Goal: Task Accomplishment & Management: Manage account settings

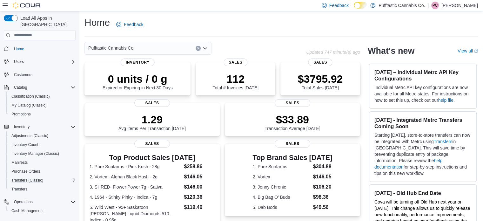
scroll to position [10, 0]
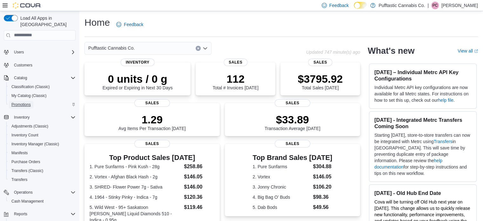
click at [26, 102] on span "Promotions" at bounding box center [20, 104] width 19 height 5
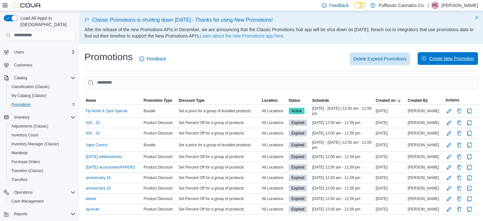
click at [447, 63] on span "Create New Promotion" at bounding box center [447, 58] width 53 height 13
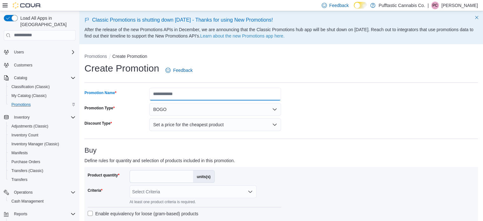
click at [249, 94] on input "Promotion Name" at bounding box center [215, 94] width 132 height 13
type input "**********"
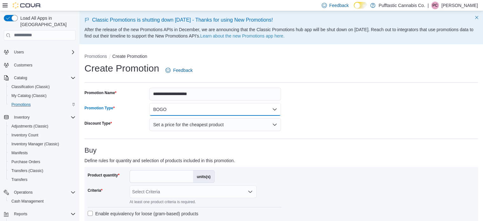
click at [196, 111] on button "BOGO" at bounding box center [215, 109] width 132 height 13
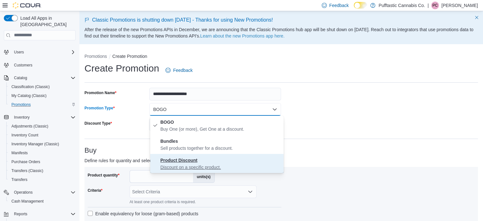
click at [204, 157] on span "Product Discount Discount on a specific product." at bounding box center [220, 163] width 121 height 14
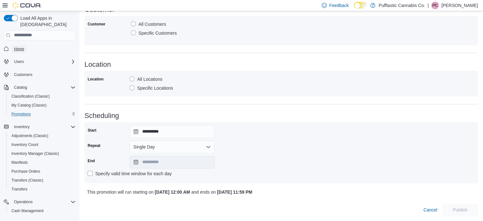
click at [14, 46] on span "Home" at bounding box center [19, 48] width 10 height 5
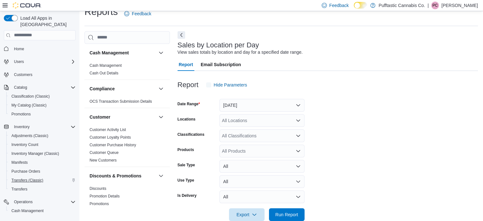
scroll to position [15, 0]
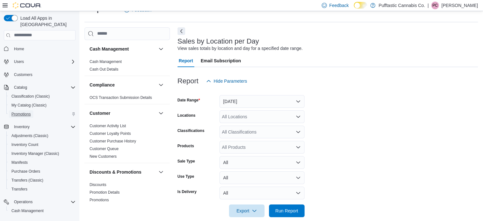
click at [18, 111] on span "Promotions" at bounding box center [20, 113] width 19 height 5
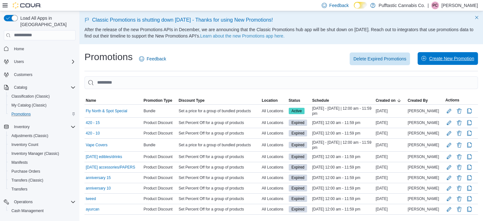
click at [440, 57] on span "Create New Promotion" at bounding box center [451, 58] width 45 height 6
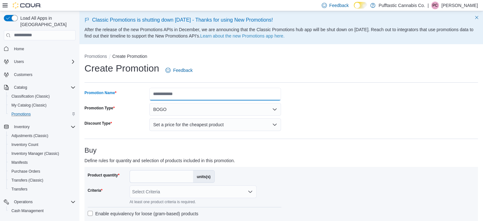
click at [191, 94] on input "Promotion Name" at bounding box center [215, 94] width 132 height 13
type input "**********"
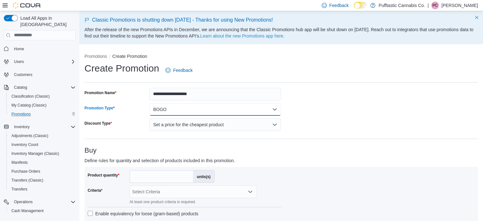
click at [206, 106] on button "BOGO" at bounding box center [215, 109] width 132 height 13
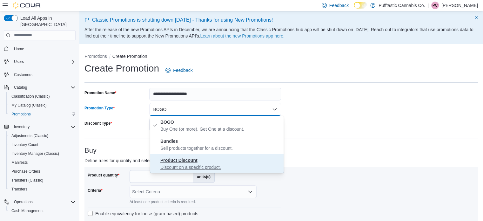
click at [174, 158] on strong "Product Discount" at bounding box center [178, 160] width 37 height 5
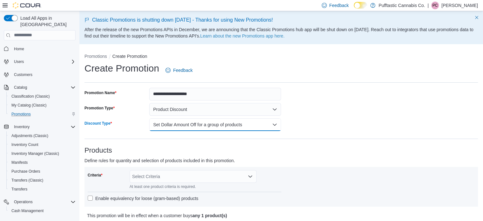
click at [199, 126] on button "Set Dollar Amount Off for a group of products" at bounding box center [215, 124] width 132 height 13
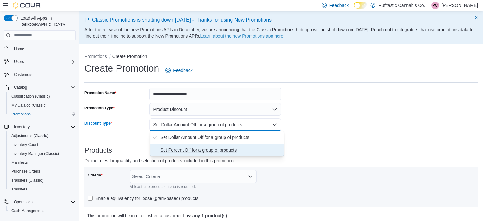
click at [185, 152] on span "Set Percent Off for a group of products" at bounding box center [220, 150] width 121 height 8
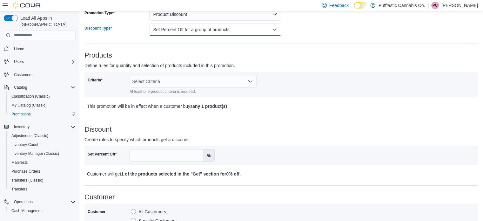
scroll to position [95, 0]
click at [197, 82] on div "Select Criteria" at bounding box center [193, 81] width 127 height 13
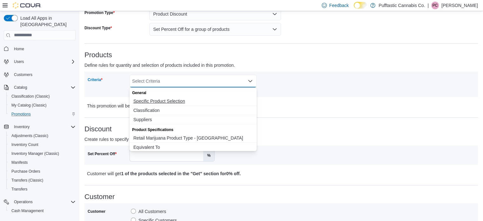
click at [167, 100] on span "Specific Product Selection" at bounding box center [192, 101] width 119 height 6
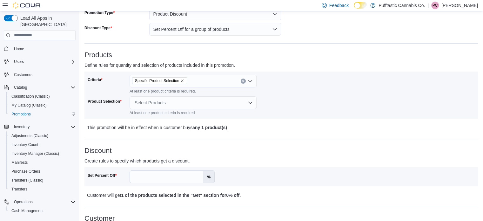
click at [117, 104] on div "Product Selection" at bounding box center [107, 105] width 39 height 19
click at [157, 107] on div "Select Products" at bounding box center [193, 102] width 127 height 13
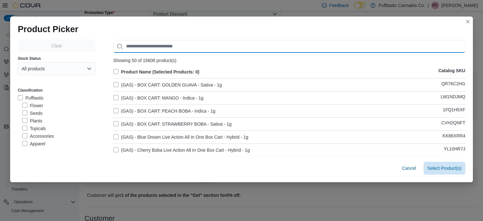
click at [195, 48] on input "Use aria labels when no actual label is in use" at bounding box center [289, 46] width 352 height 13
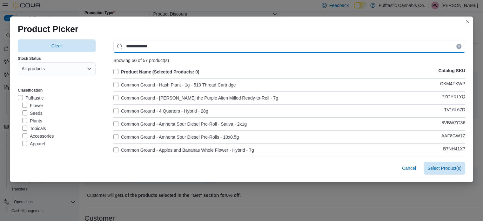
type input "**********"
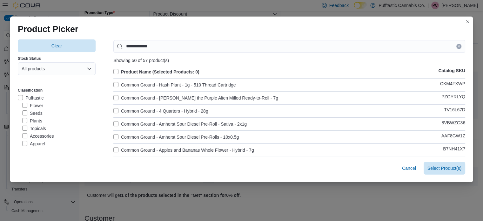
click at [113, 70] on label "Product Name (Selected Products: 0)" at bounding box center [156, 72] width 86 height 8
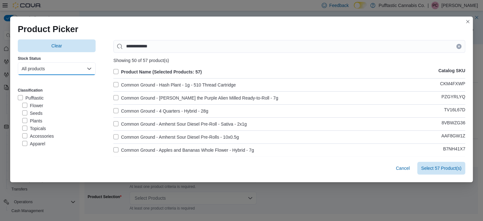
click at [57, 68] on button "All products" at bounding box center [57, 68] width 78 height 13
click at [114, 73] on label "Product Name (Selected Products: 57)" at bounding box center [157, 72] width 88 height 8
click at [50, 69] on button "All products" at bounding box center [57, 68] width 78 height 13
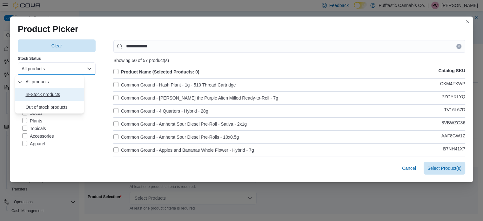
click at [34, 95] on span "In-Stock products" at bounding box center [53, 95] width 56 height 8
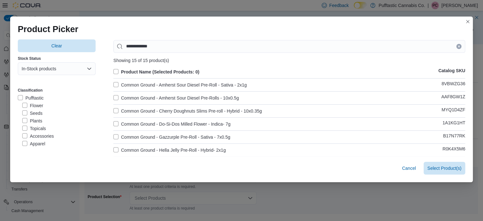
click at [114, 70] on label "Product Name (Selected Products: 0)" at bounding box center [156, 72] width 86 height 8
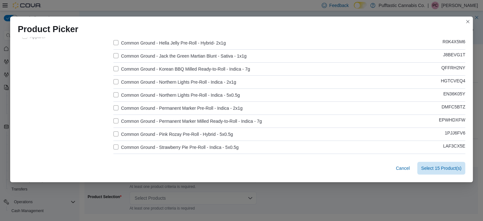
scroll to position [150, 0]
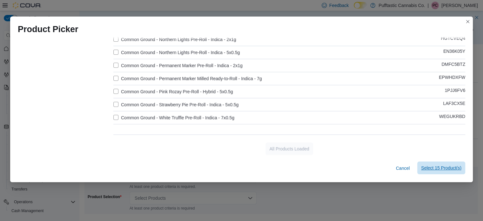
click at [441, 168] on span "Select 15 Product(s)" at bounding box center [441, 168] width 40 height 6
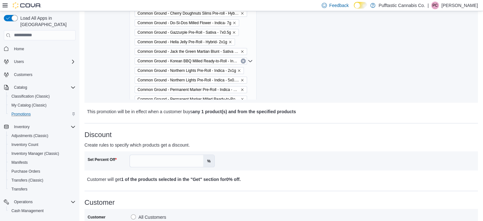
scroll to position [198, 0]
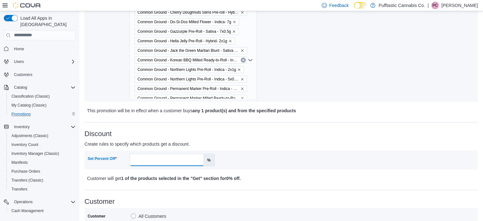
click at [152, 156] on input "Set Percent Off" at bounding box center [166, 160] width 73 height 12
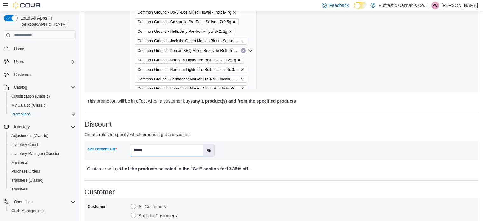
click at [151, 149] on input "*****" at bounding box center [166, 150] width 73 height 12
click at [138, 153] on input "*****" at bounding box center [166, 150] width 73 height 12
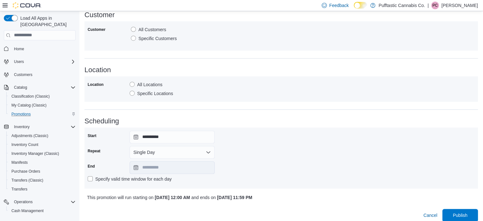
scroll to position [390, 0]
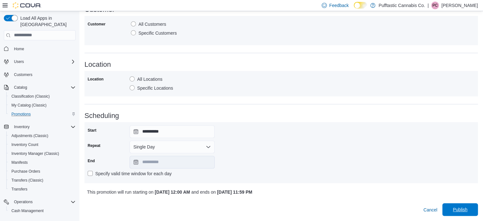
type input "****"
click at [458, 210] on span "Publish" at bounding box center [460, 209] width 15 height 6
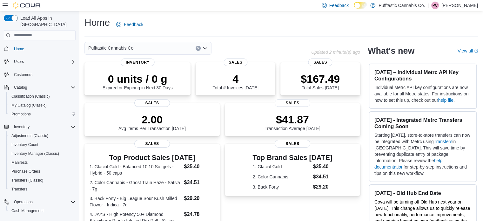
click at [33, 110] on div "Promotions" at bounding box center [42, 114] width 67 height 8
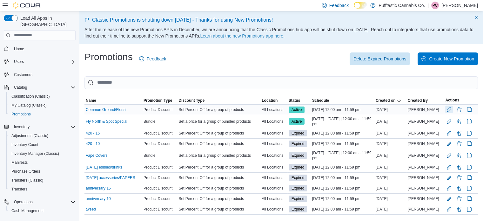
click at [453, 109] on button "Edit Promotion" at bounding box center [449, 109] width 8 height 8
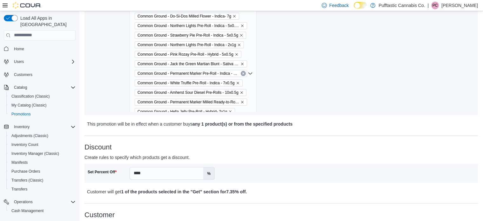
scroll to position [243, 0]
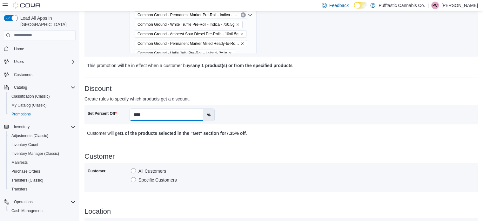
click at [147, 112] on input "****" at bounding box center [166, 115] width 73 height 12
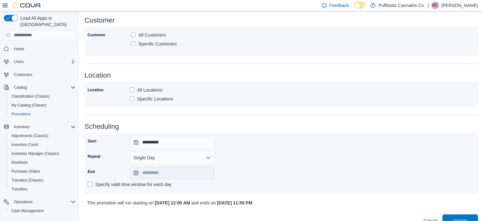
scroll to position [390, 0]
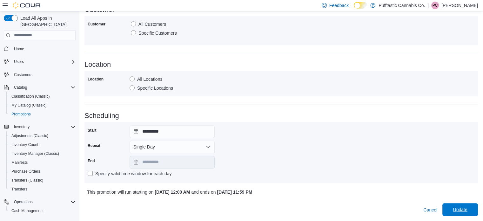
type input "****"
click at [467, 213] on span "Update" at bounding box center [460, 209] width 28 height 13
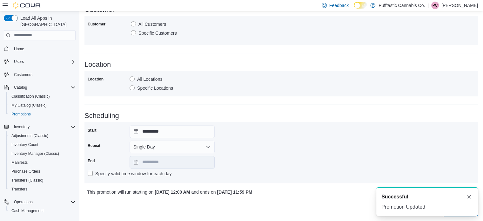
scroll to position [0, 0]
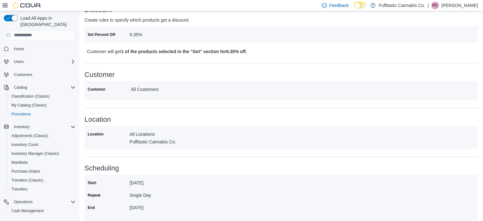
scroll to position [333, 0]
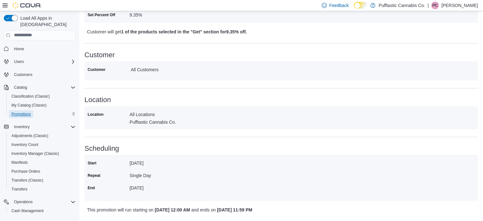
click at [19, 111] on span "Promotions" at bounding box center [20, 113] width 19 height 5
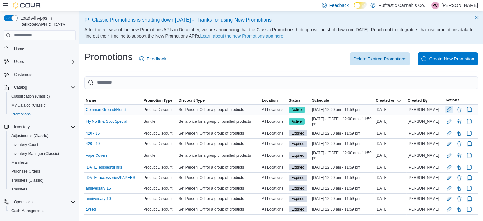
click at [453, 111] on button "Edit Promotion" at bounding box center [449, 109] width 8 height 8
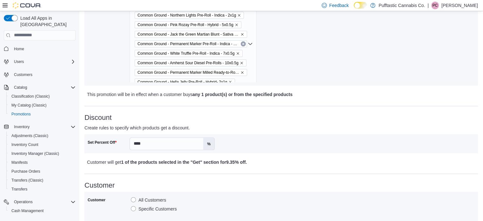
scroll to position [231, 0]
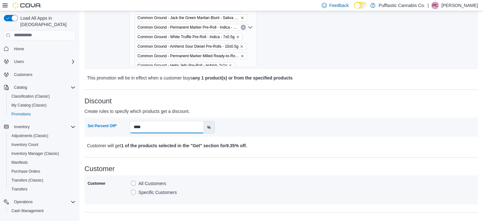
click at [134, 127] on input "****" at bounding box center [166, 127] width 73 height 12
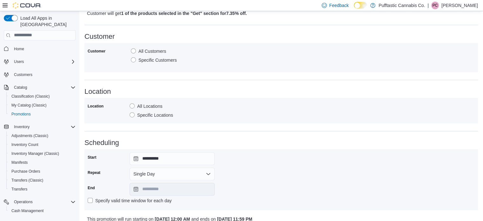
scroll to position [390, 0]
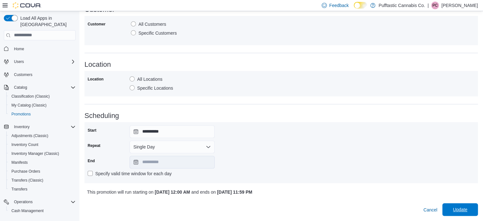
type input "****"
click at [457, 211] on span "Update" at bounding box center [460, 209] width 28 height 13
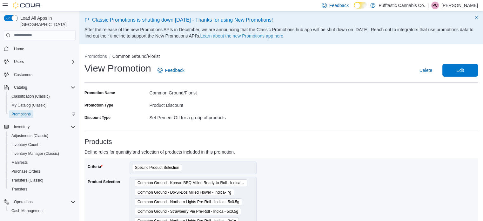
click at [20, 111] on span "Promotions" at bounding box center [20, 113] width 19 height 5
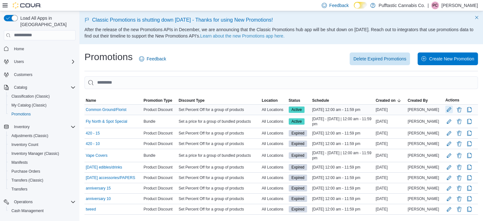
click at [453, 111] on button "Edit Promotion" at bounding box center [449, 109] width 8 height 8
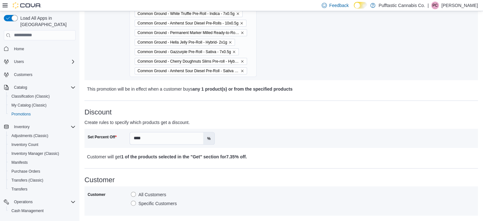
scroll to position [220, 0]
click at [135, 138] on input "****" at bounding box center [166, 138] width 73 height 12
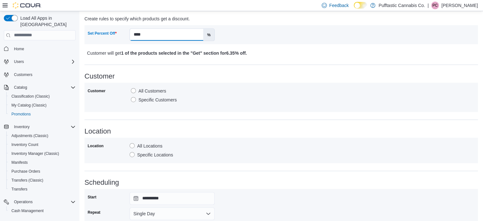
scroll to position [390, 0]
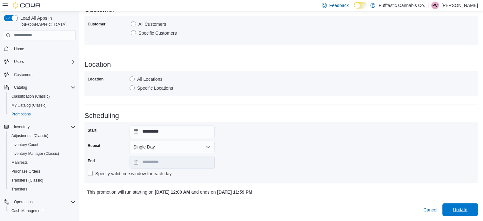
type input "****"
click at [454, 206] on span "Update" at bounding box center [460, 209] width 28 height 13
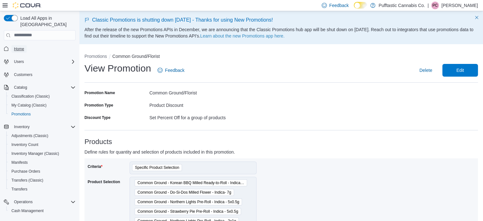
click at [19, 46] on span "Home" at bounding box center [19, 48] width 10 height 5
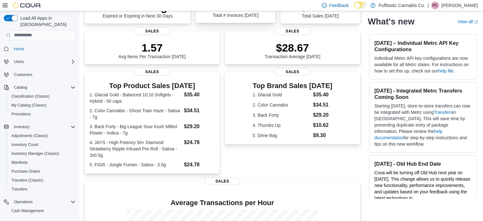
scroll to position [166, 0]
